Goal: Information Seeking & Learning: Understand process/instructions

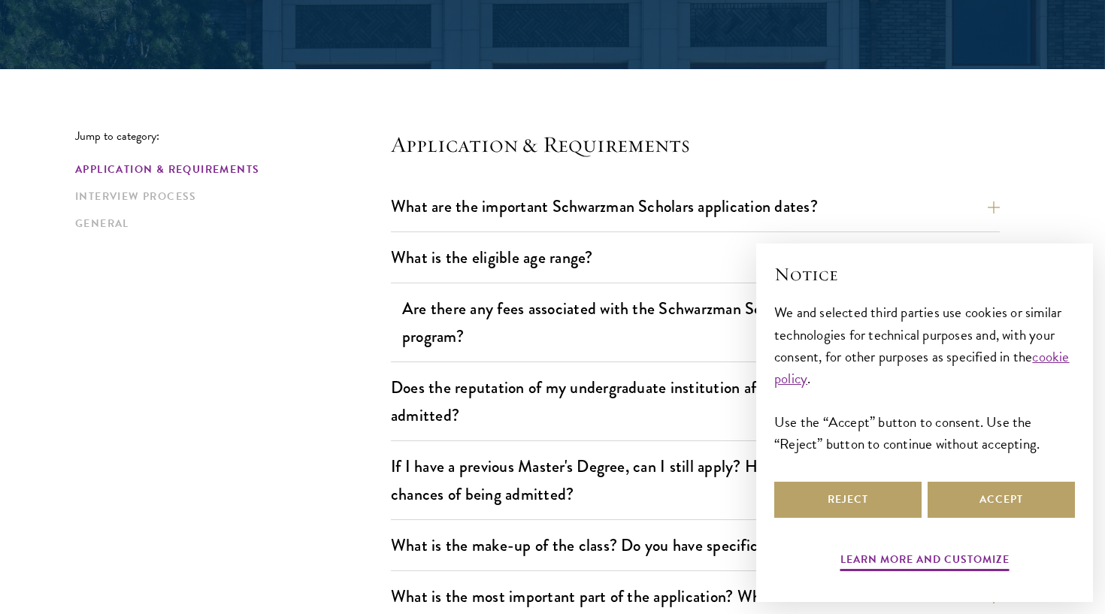
scroll to position [405, 0]
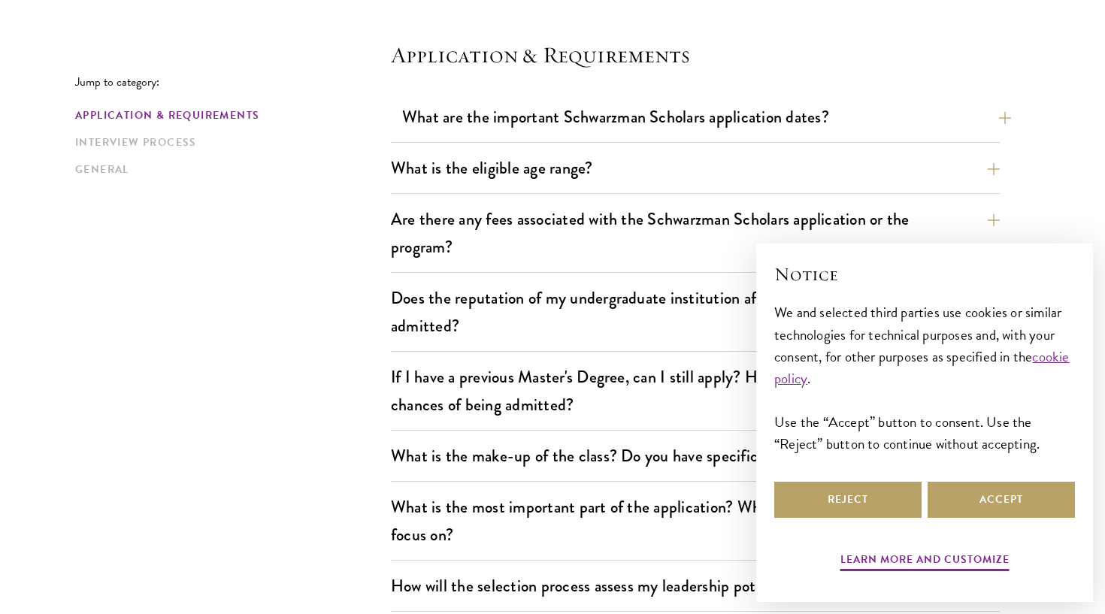
click at [575, 133] on button "What are the important Schwarzman Scholars application dates?" at bounding box center [706, 117] width 609 height 34
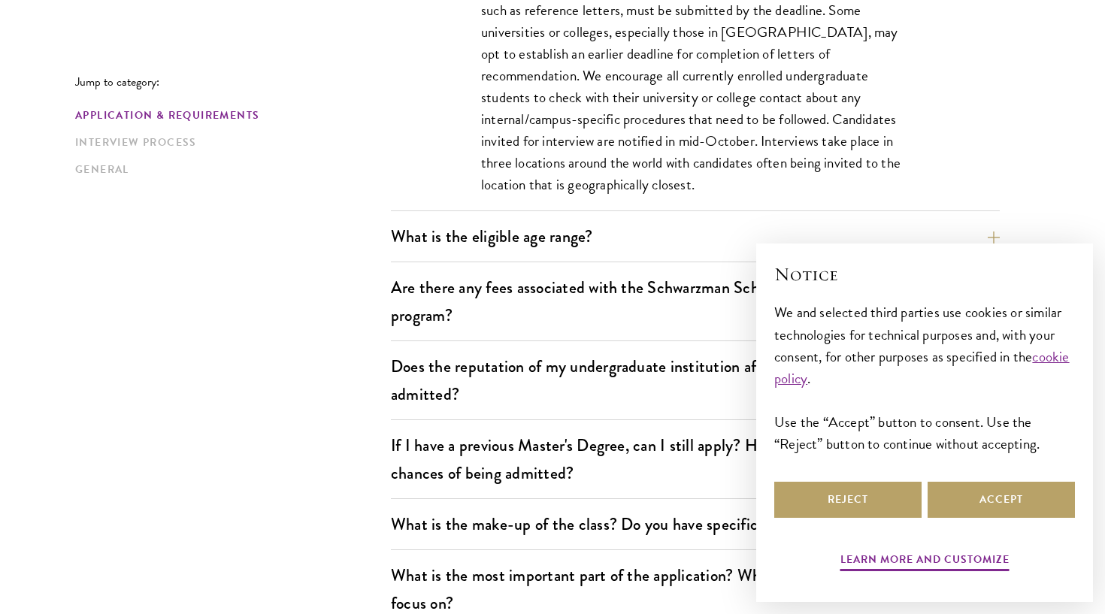
scroll to position [816, 0]
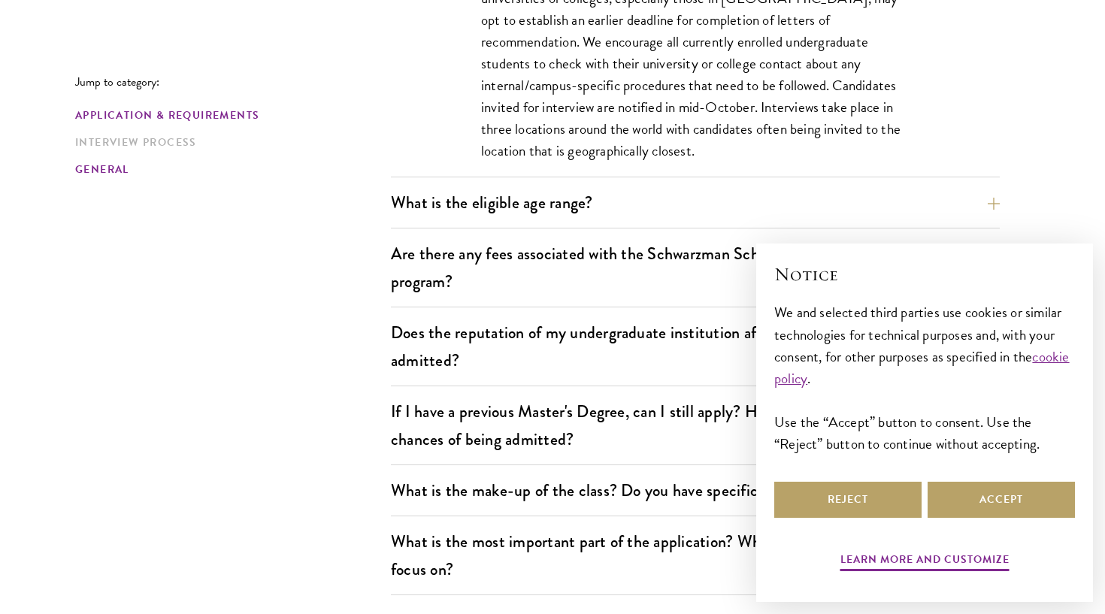
click at [108, 172] on link "General" at bounding box center [228, 170] width 307 height 16
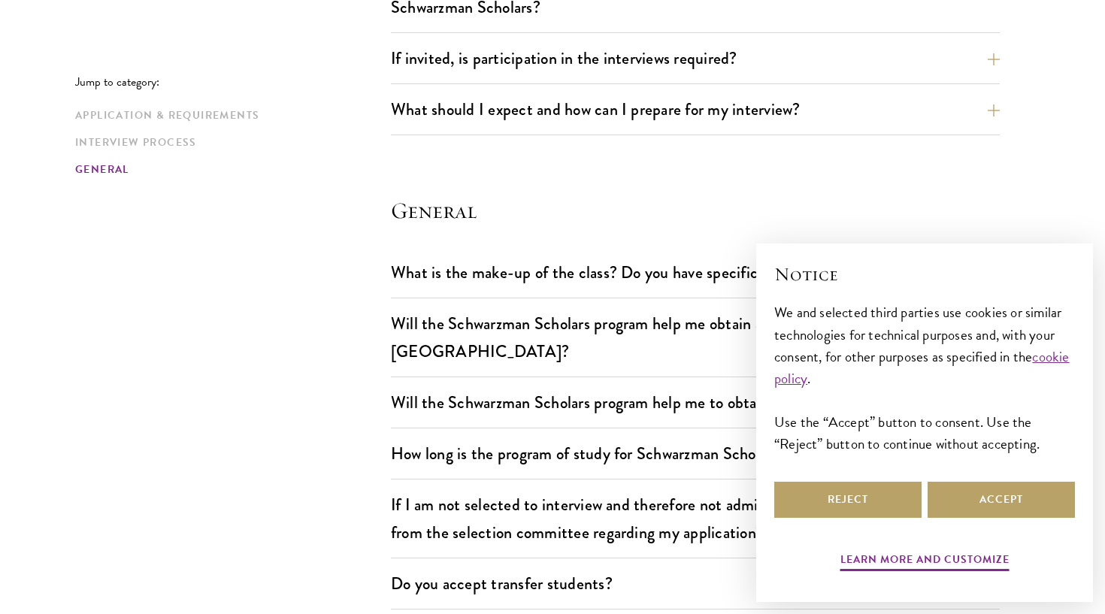
scroll to position [2595, 0]
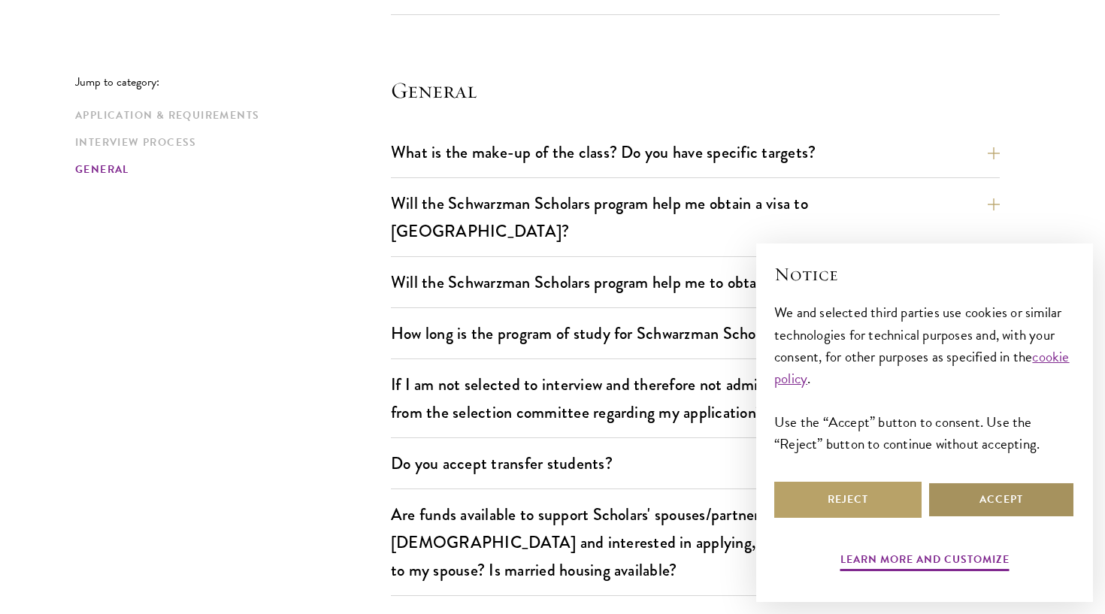
click at [964, 507] on button "Accept" at bounding box center [1001, 500] width 147 height 36
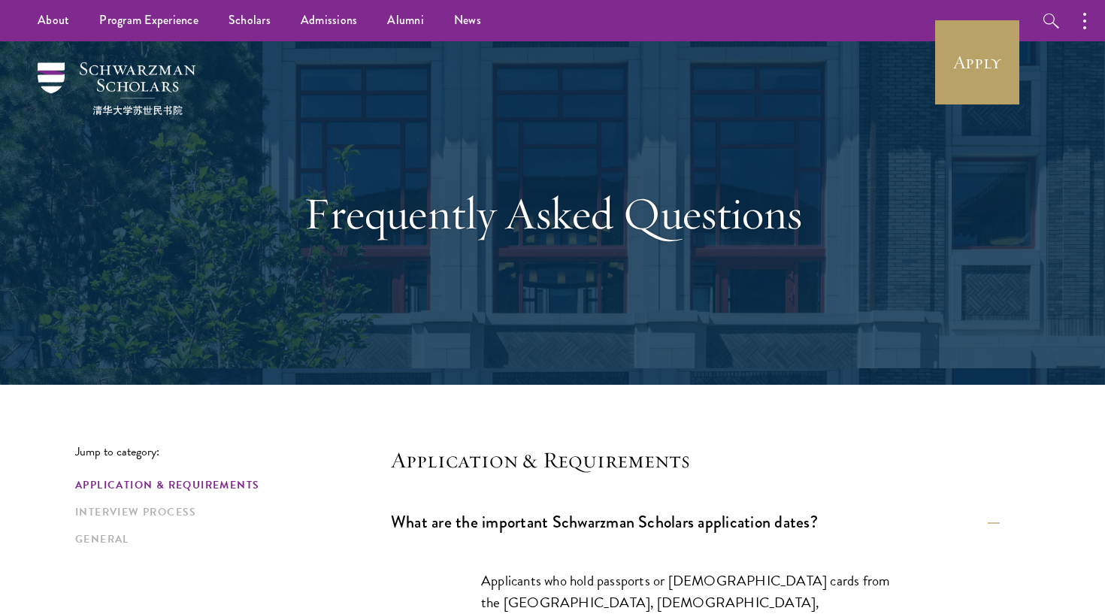
scroll to position [0, 0]
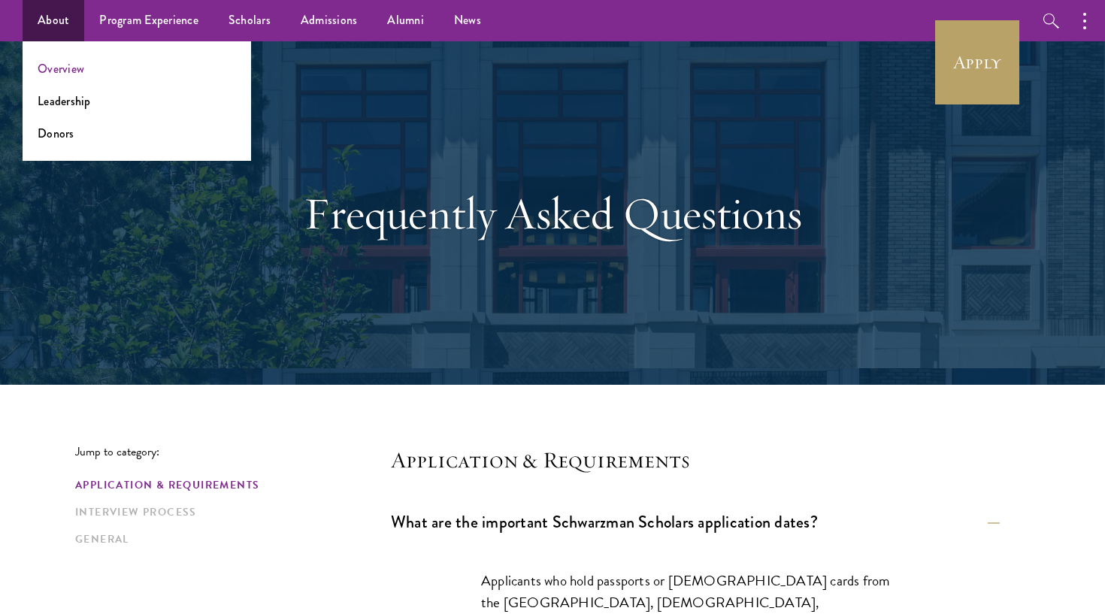
click at [55, 70] on link "Overview" at bounding box center [61, 68] width 47 height 17
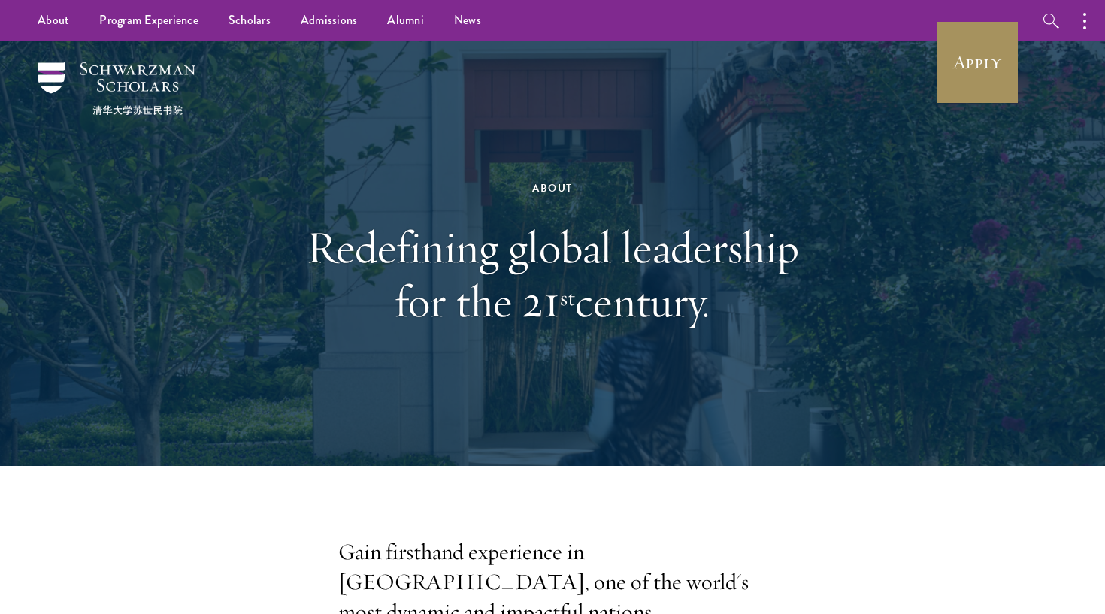
click at [980, 65] on link "Apply" at bounding box center [977, 62] width 84 height 84
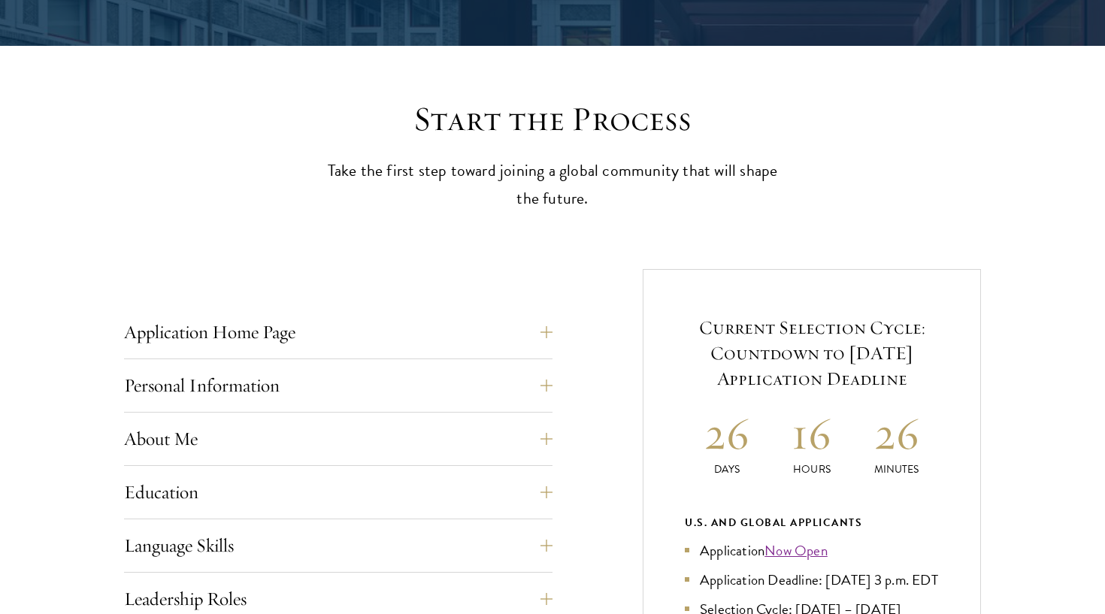
scroll to position [386, 0]
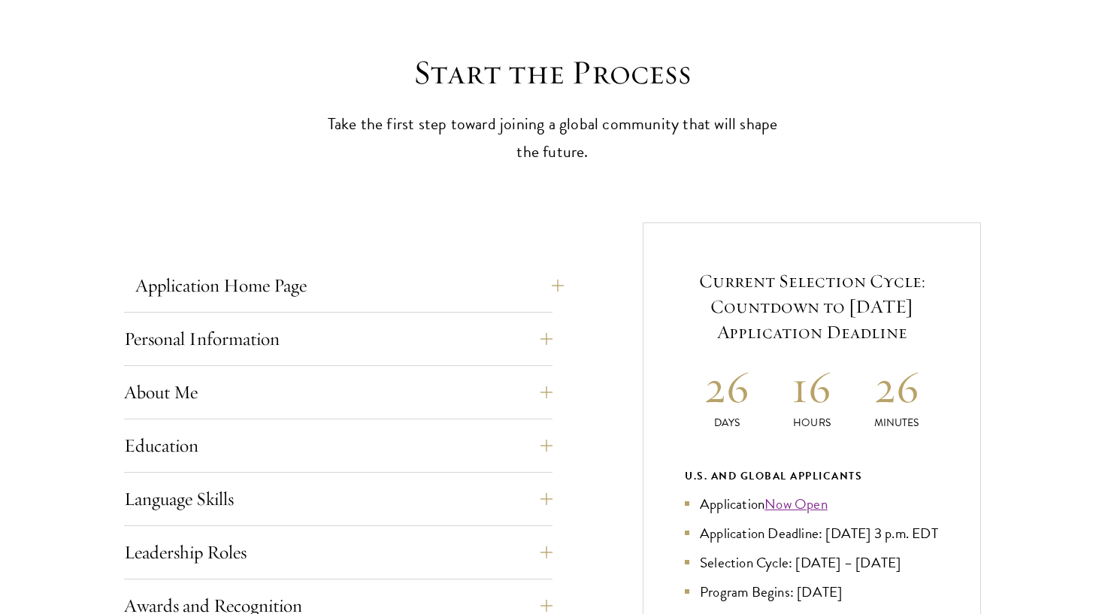
click at [536, 288] on button "Application Home Page" at bounding box center [349, 286] width 429 height 36
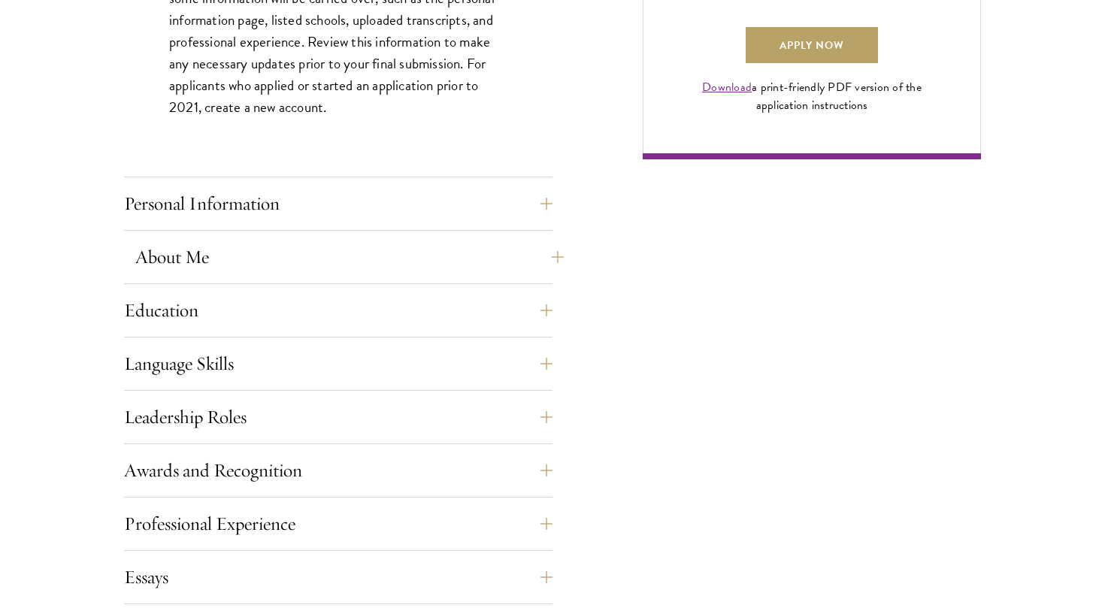
scroll to position [1213, 0]
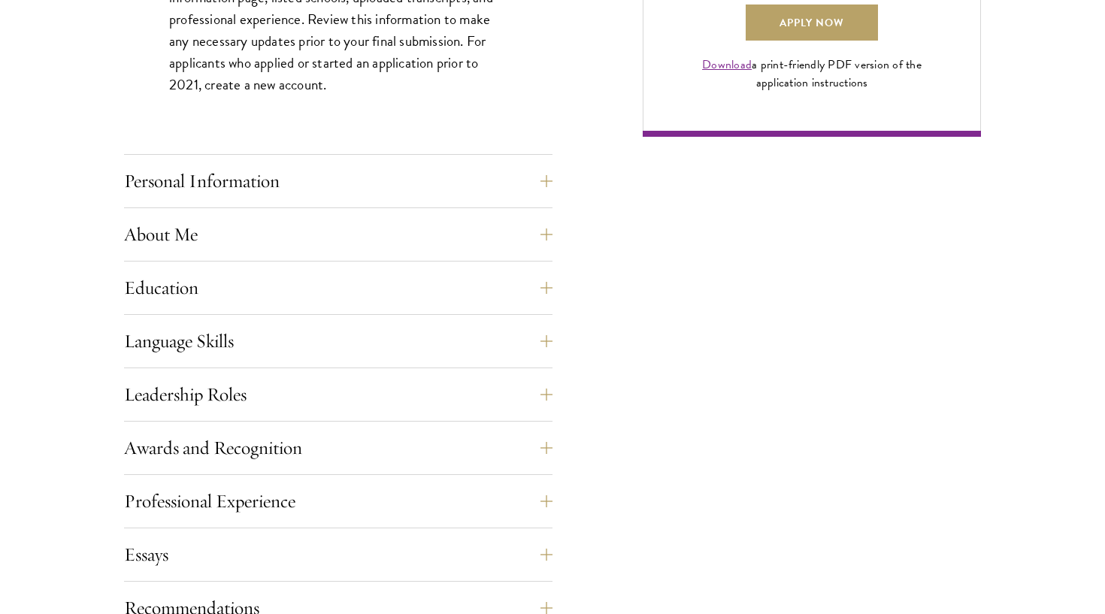
click at [477, 202] on div "Personal Information This section requests applicant biographical and contact i…" at bounding box center [338, 185] width 429 height 45
click at [468, 179] on button "Personal Information" at bounding box center [349, 181] width 429 height 36
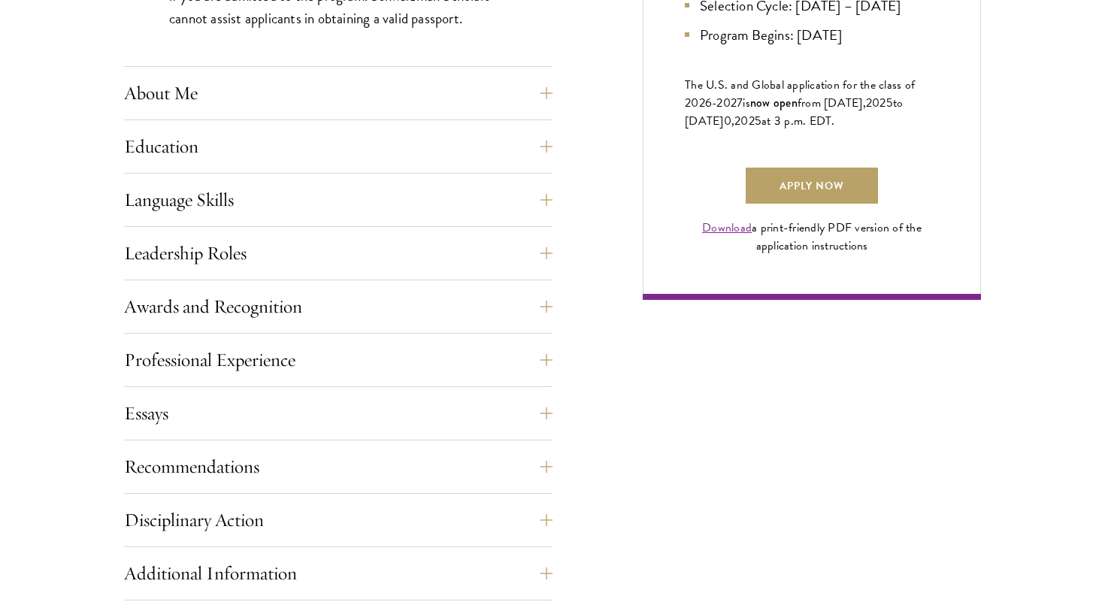
scroll to position [1204, 0]
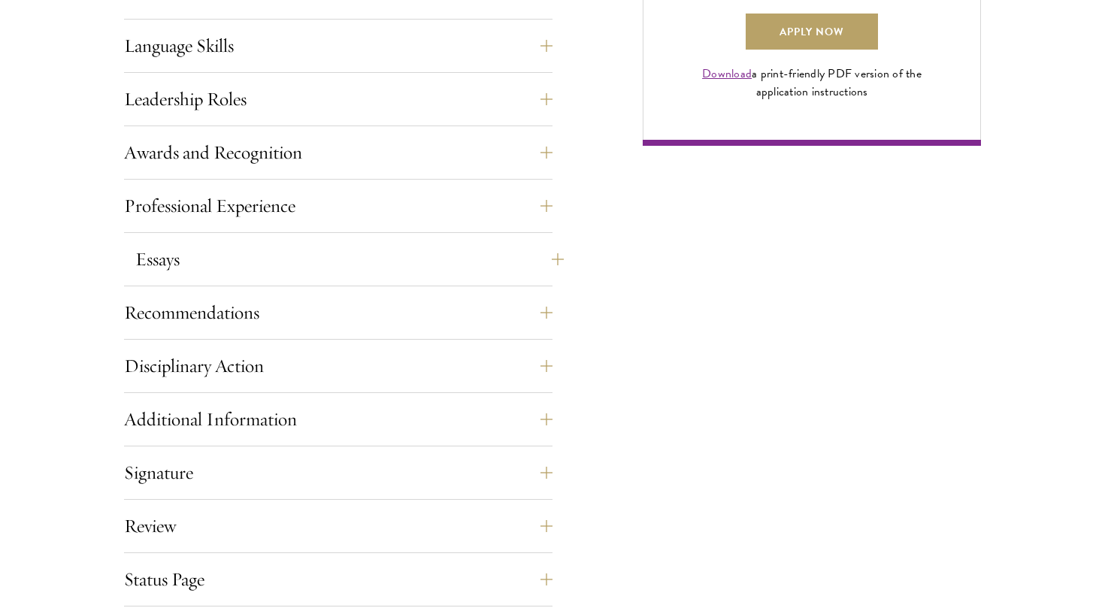
click at [398, 256] on button "Essays" at bounding box center [349, 259] width 429 height 36
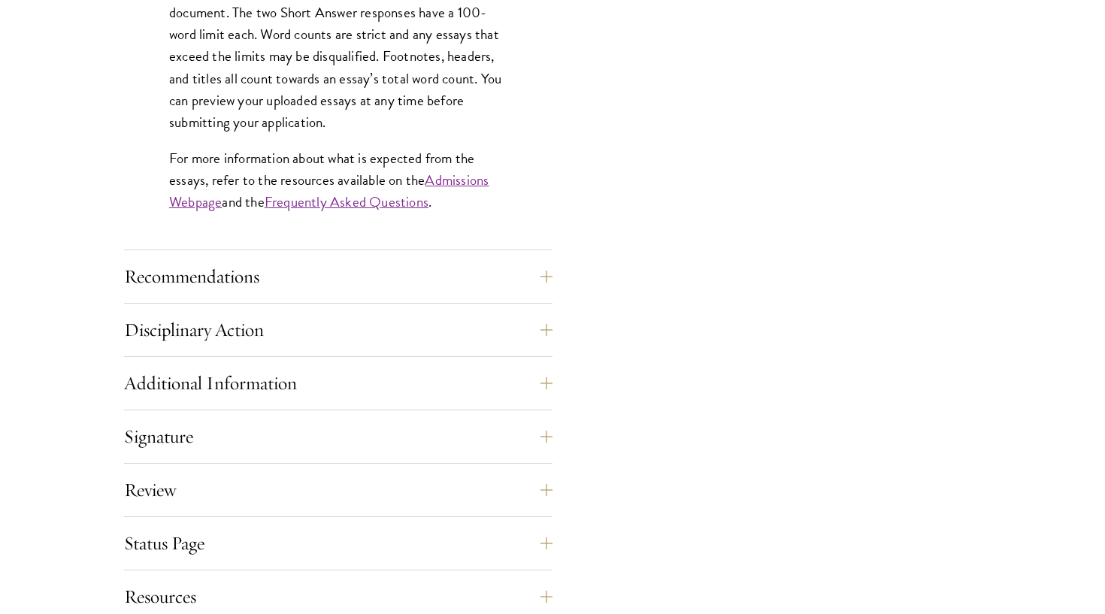
scroll to position [1430, 0]
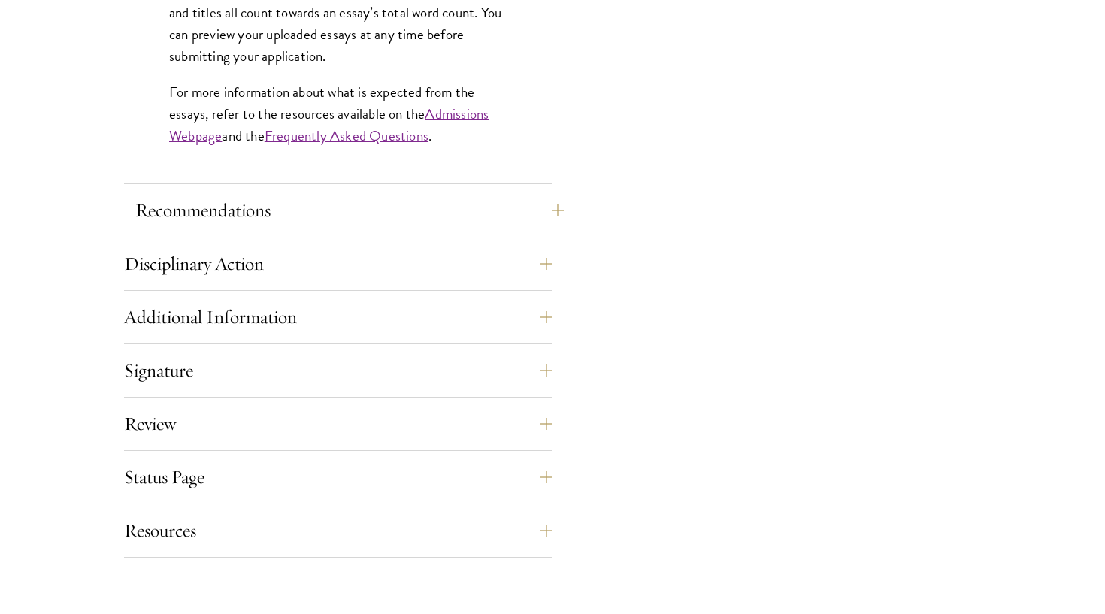
click at [377, 200] on button "Recommendations" at bounding box center [349, 210] width 429 height 36
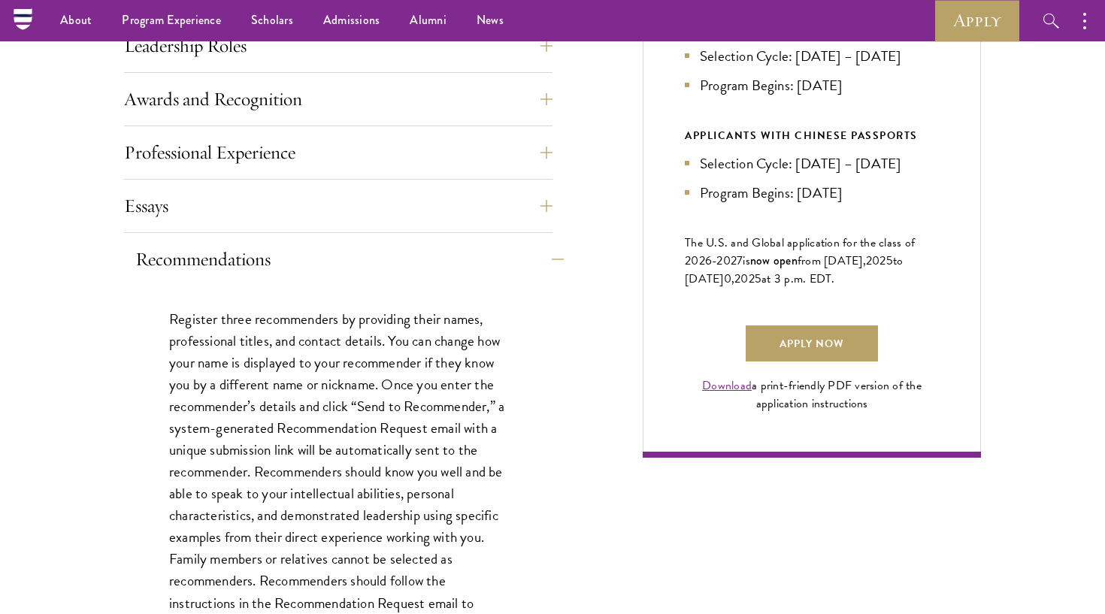
scroll to position [774, 0]
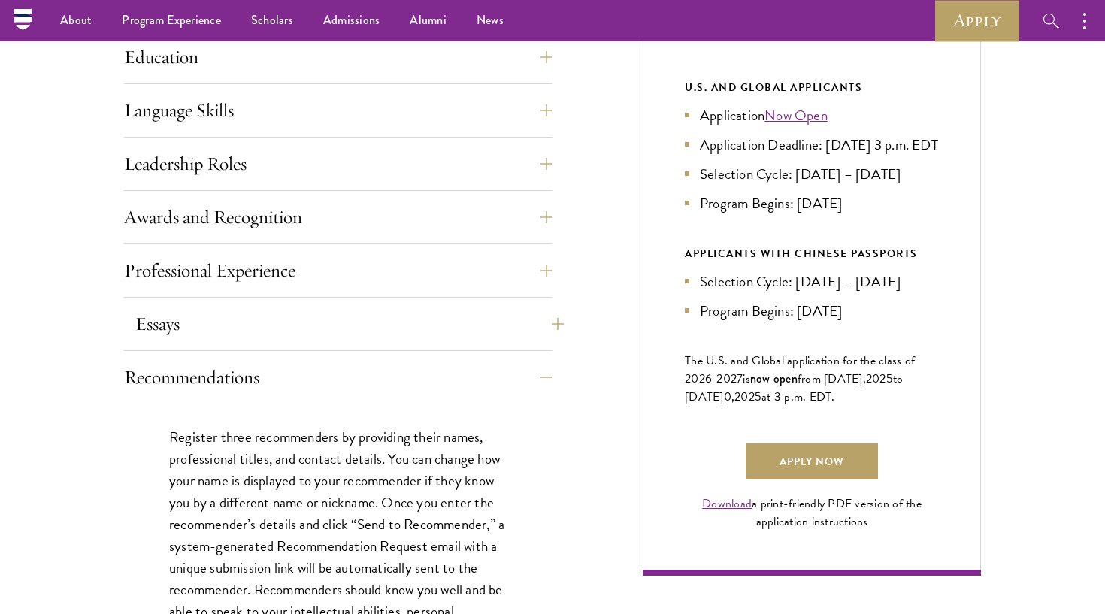
click at [279, 327] on button "Essays" at bounding box center [349, 324] width 429 height 36
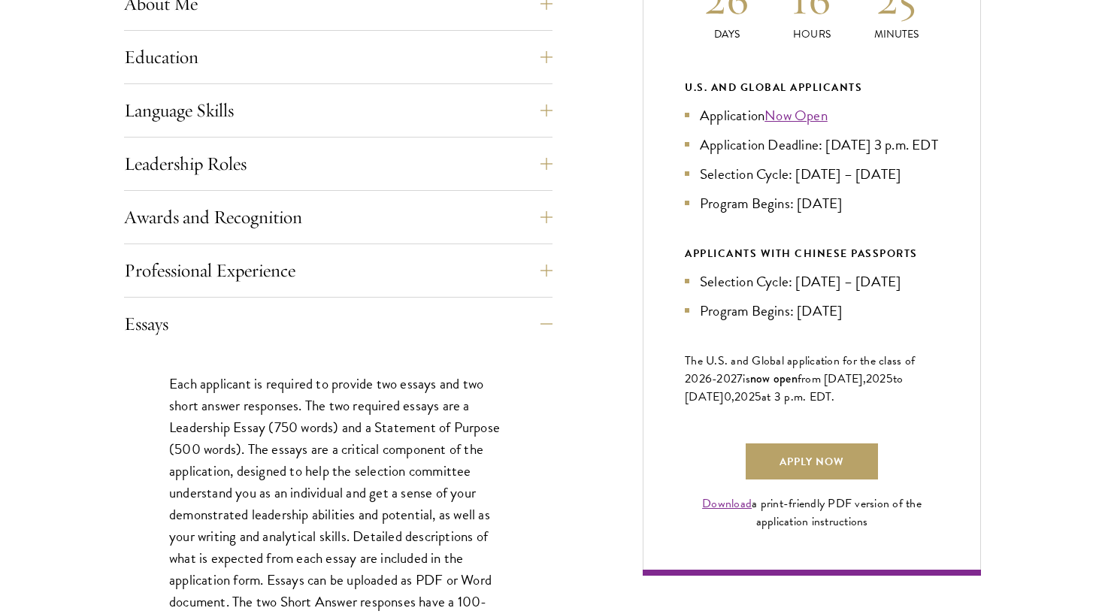
scroll to position [813, 0]
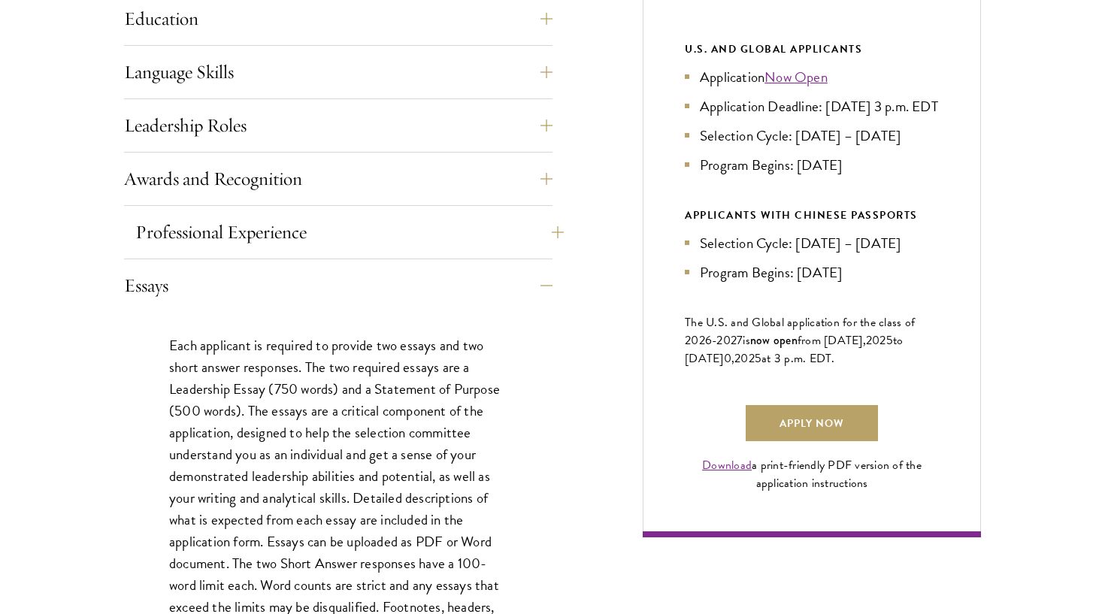
click at [292, 236] on button "Professional Experience" at bounding box center [349, 232] width 429 height 36
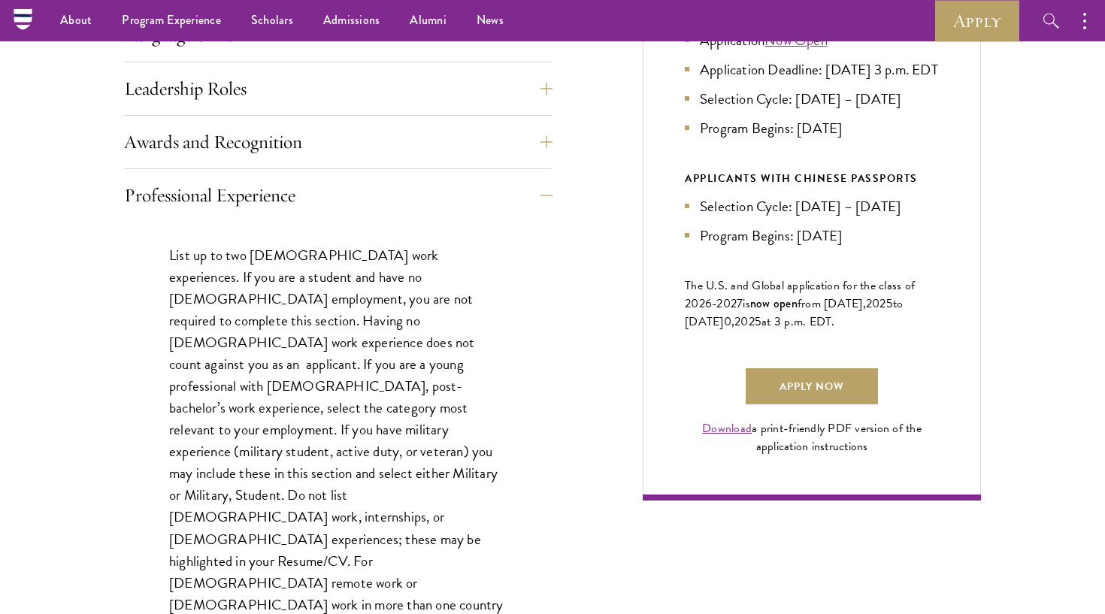
scroll to position [833, 0]
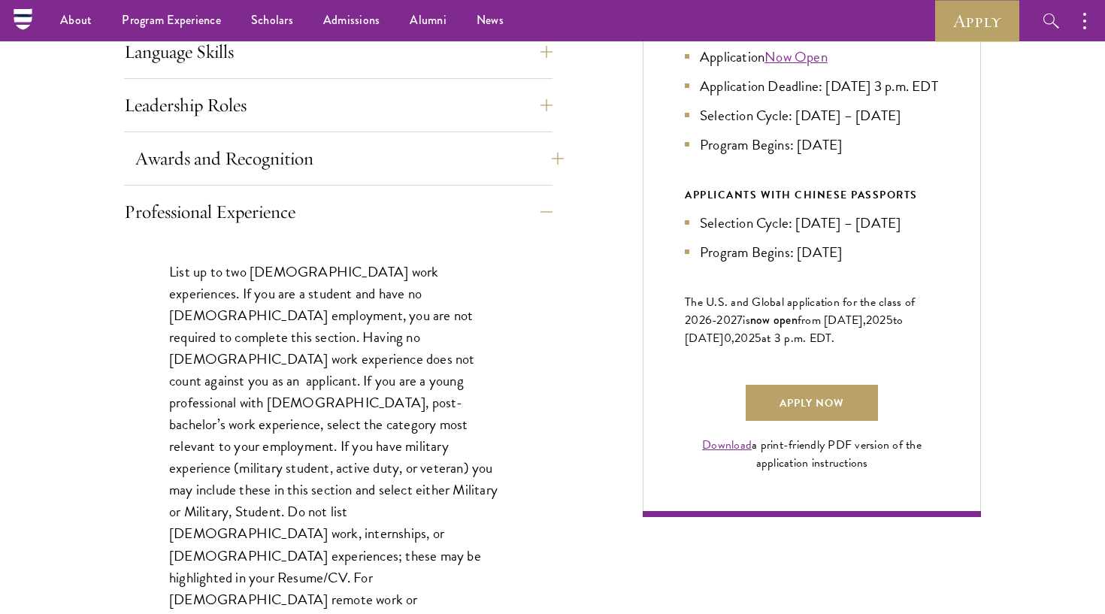
click at [298, 168] on button "Awards and Recognition" at bounding box center [349, 159] width 429 height 36
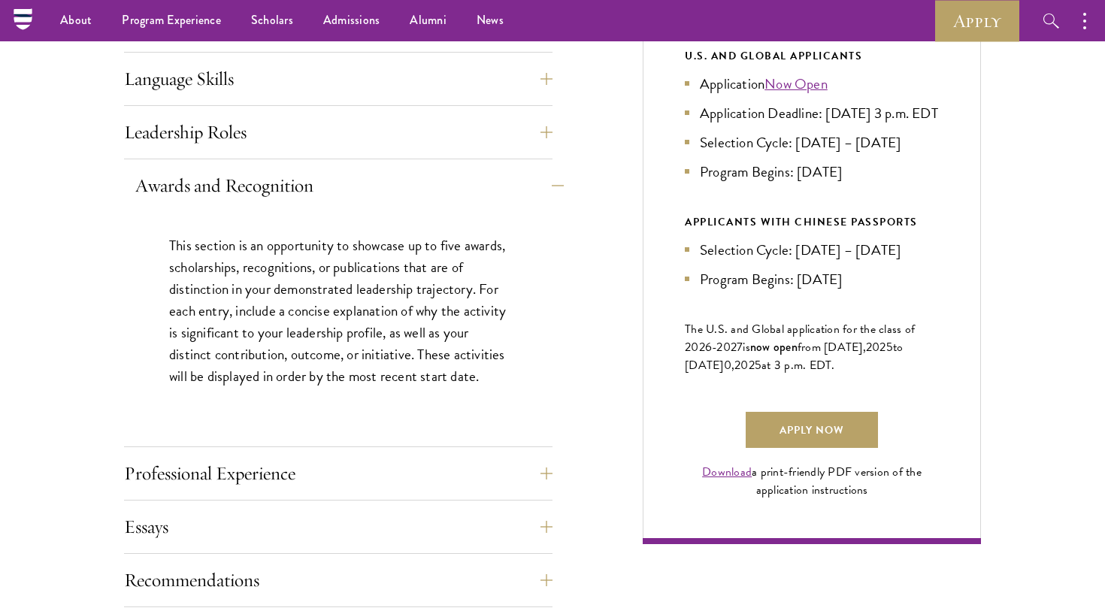
scroll to position [776, 0]
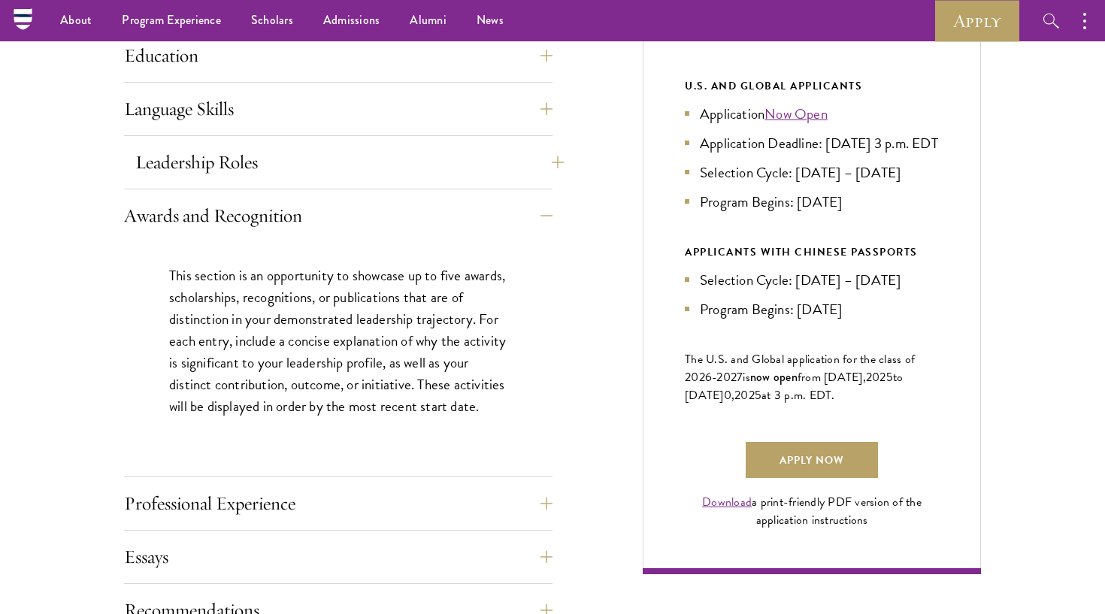
click at [301, 154] on button "Leadership Roles" at bounding box center [349, 162] width 429 height 36
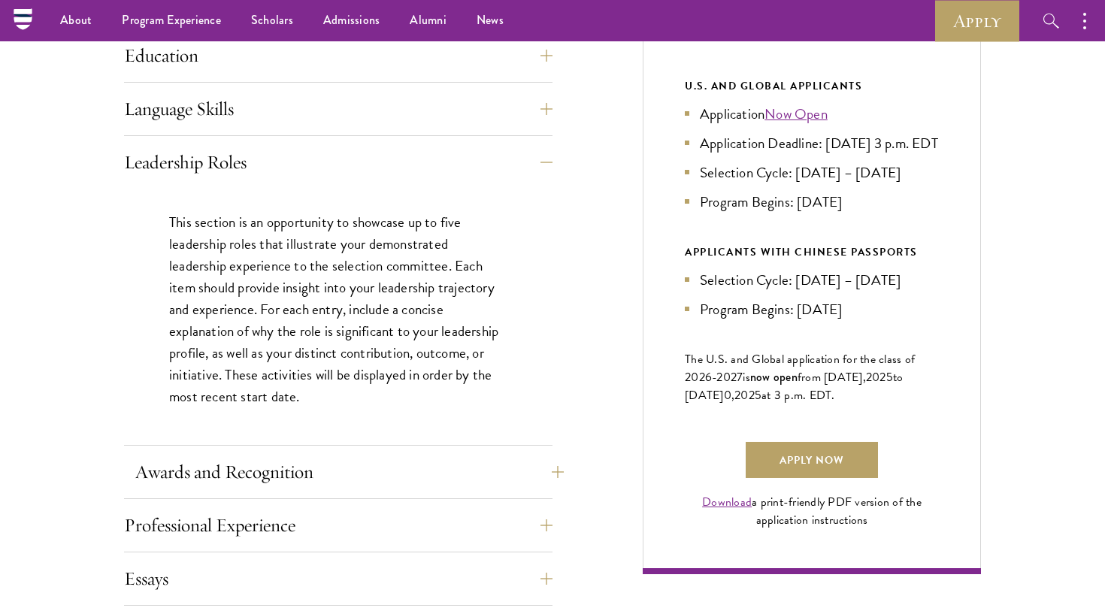
click at [269, 460] on button "Awards and Recognition" at bounding box center [349, 472] width 429 height 36
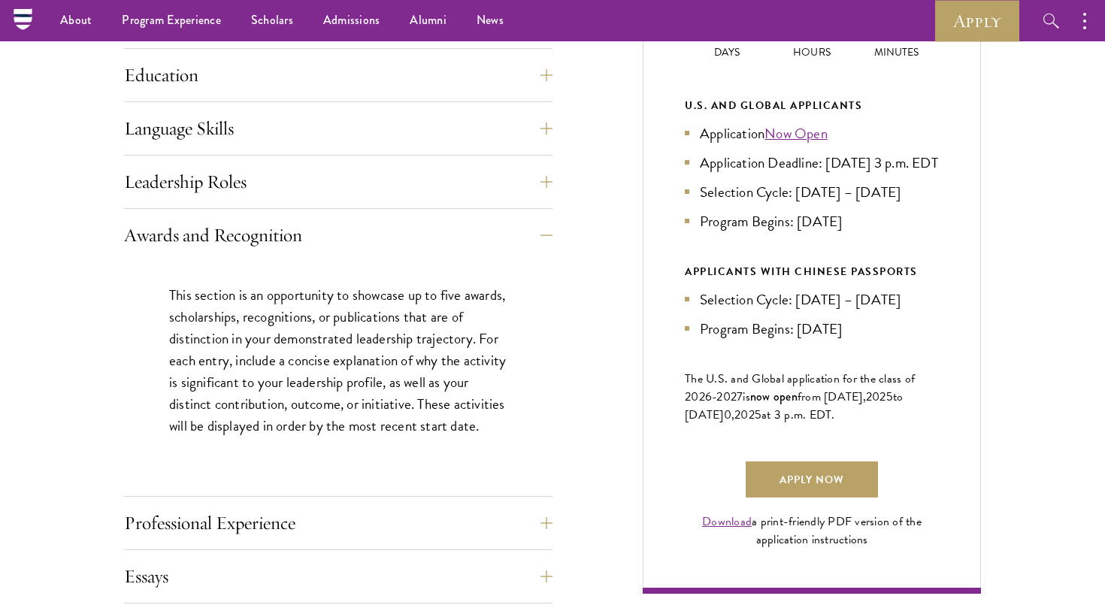
scroll to position [753, 0]
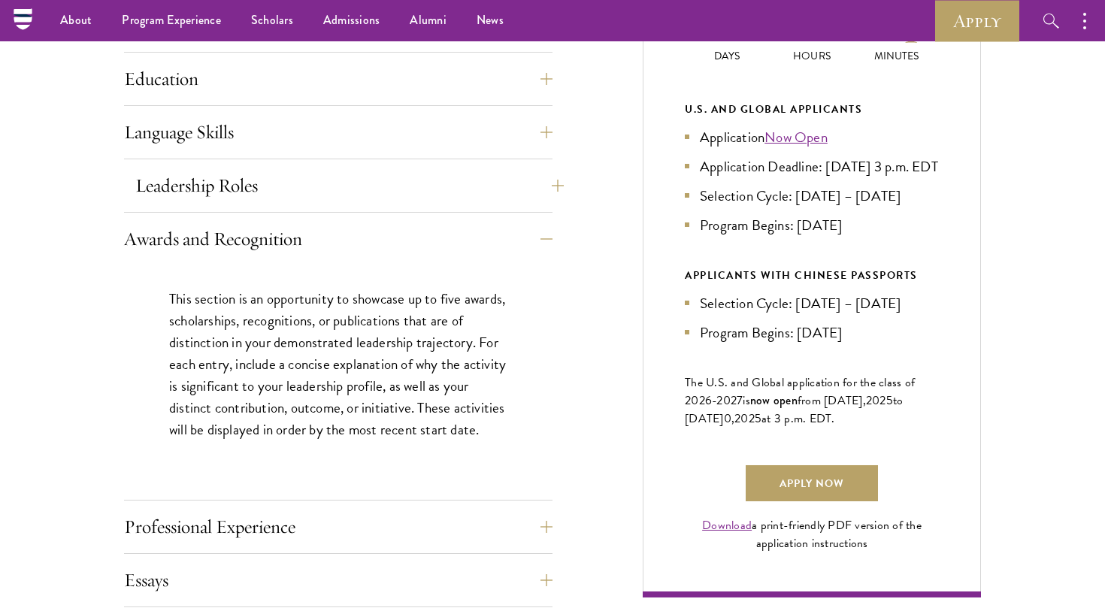
click at [292, 182] on button "Leadership Roles" at bounding box center [349, 186] width 429 height 36
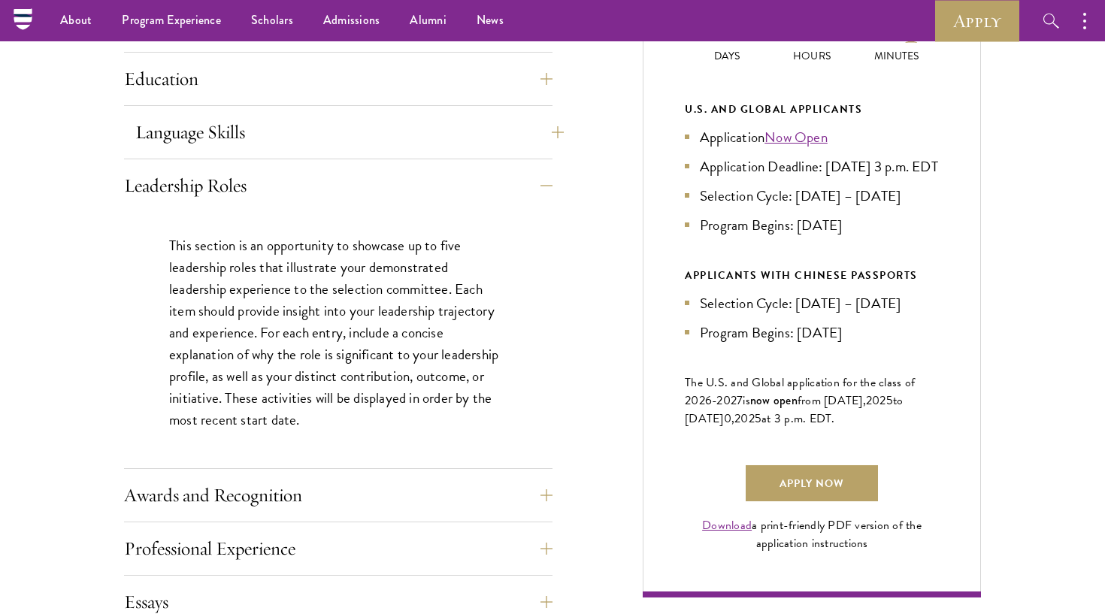
click at [280, 144] on button "Language Skills" at bounding box center [349, 132] width 429 height 36
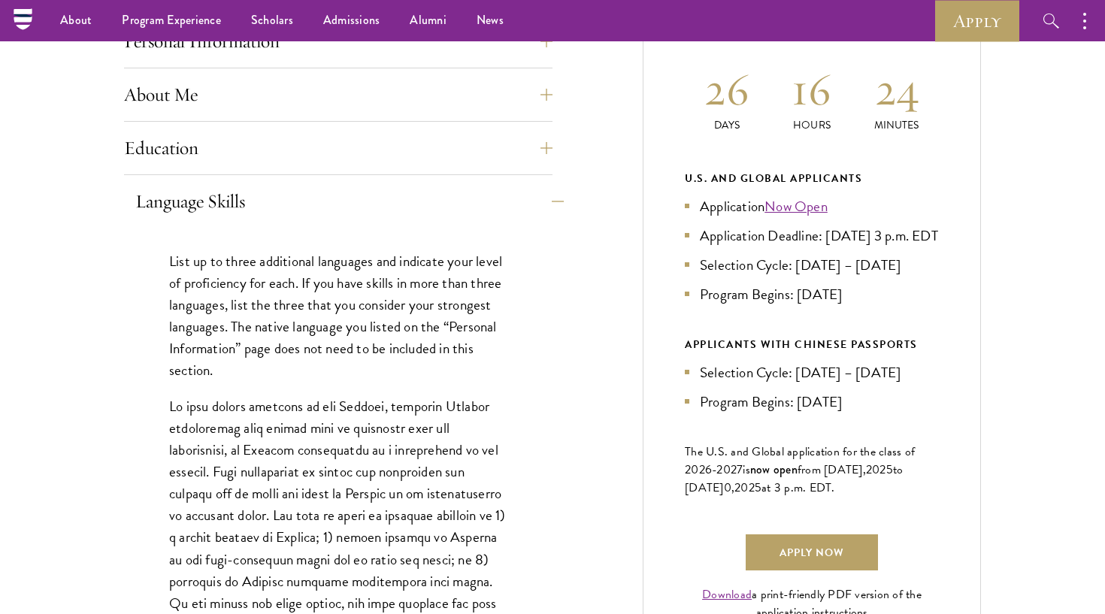
scroll to position [652, 0]
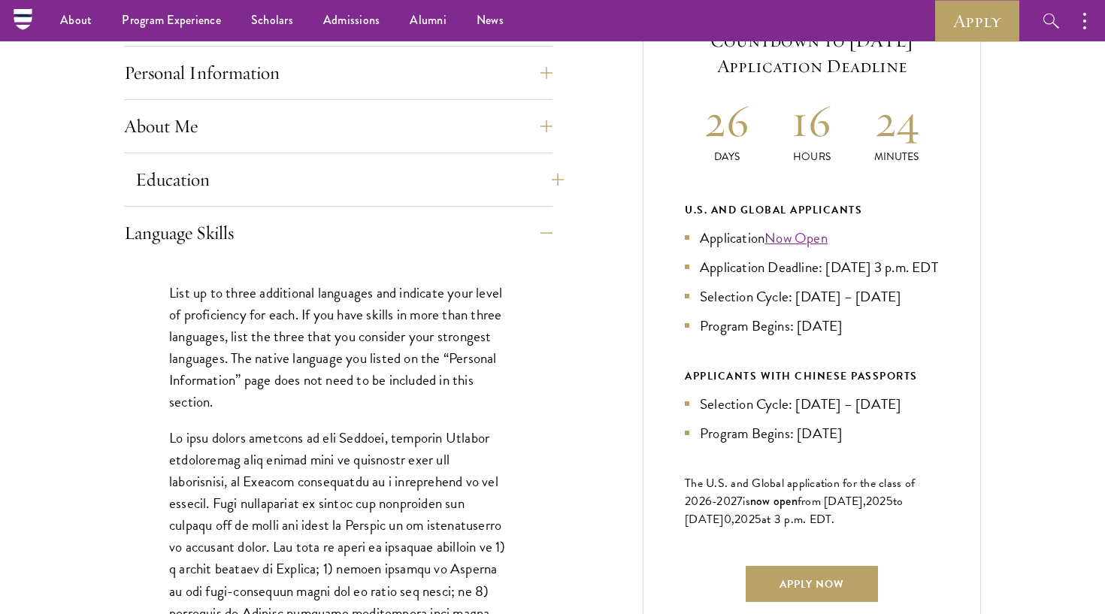
click at [246, 183] on button "Education" at bounding box center [349, 180] width 429 height 36
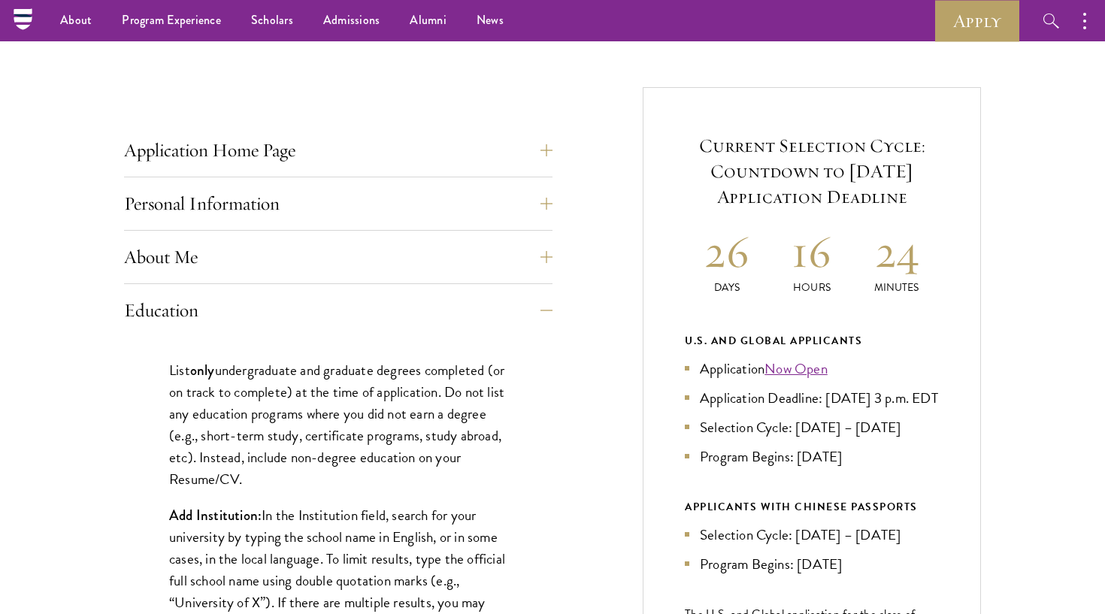
scroll to position [382, 0]
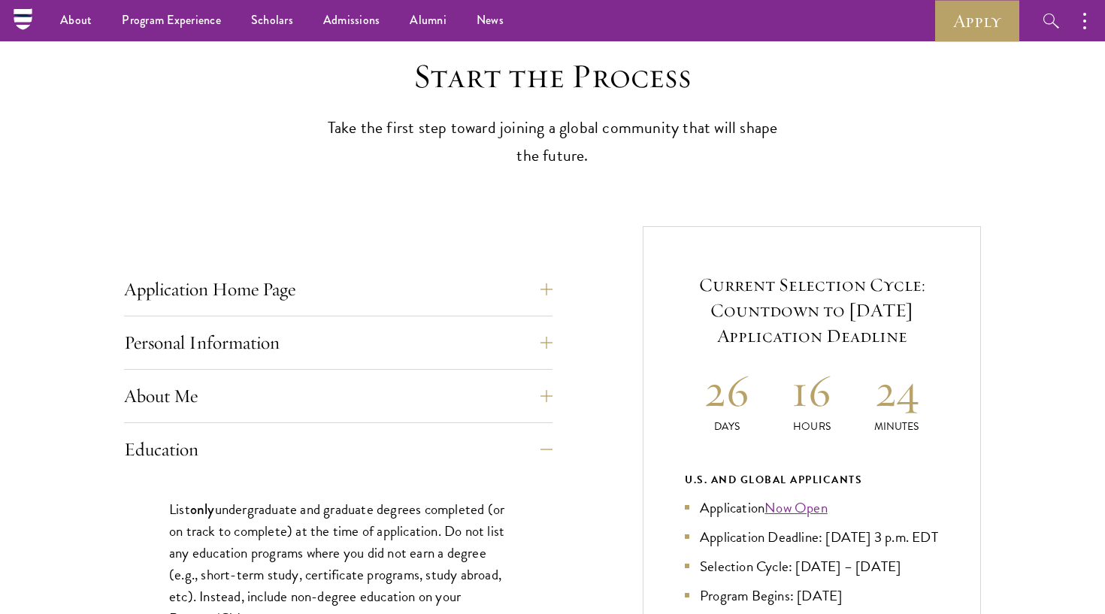
click at [186, 386] on button "About Me" at bounding box center [349, 396] width 429 height 36
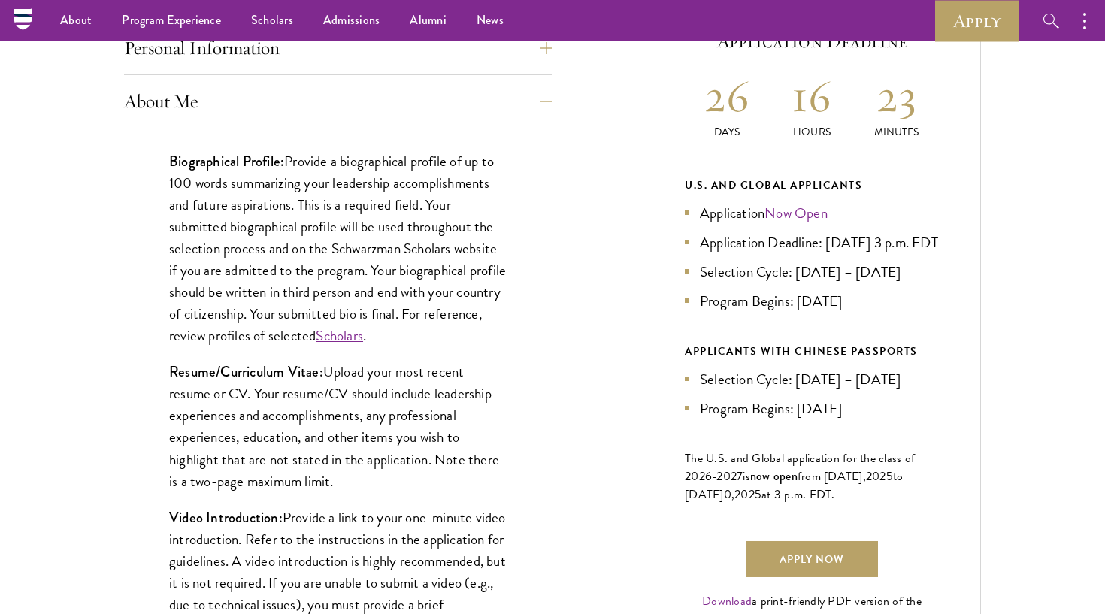
scroll to position [633, 0]
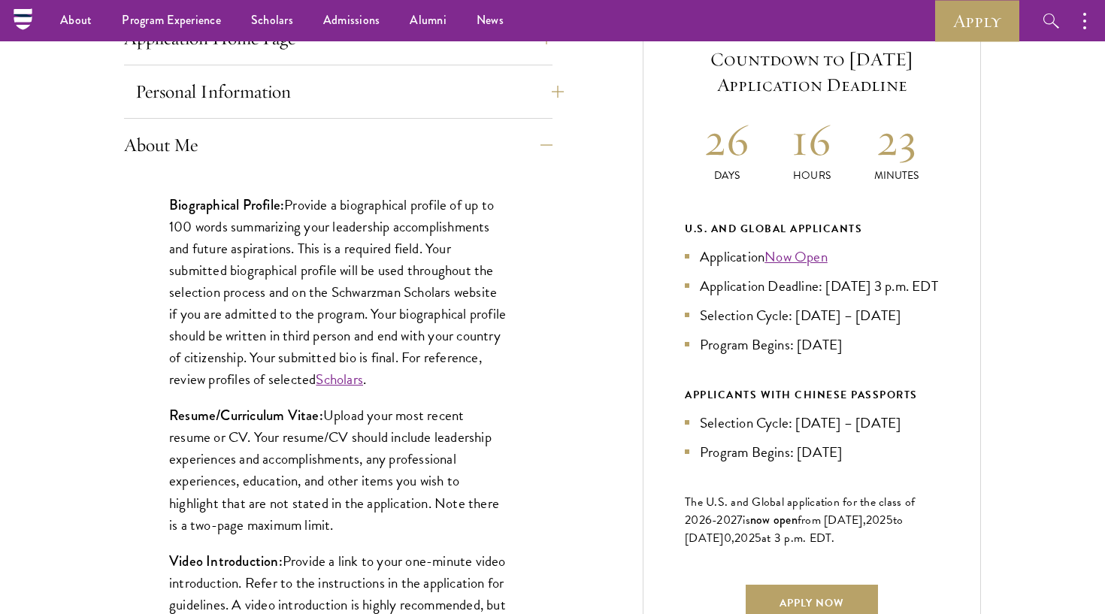
click at [288, 87] on button "Personal Information" at bounding box center [349, 92] width 429 height 36
